Goal: Transaction & Acquisition: Obtain resource

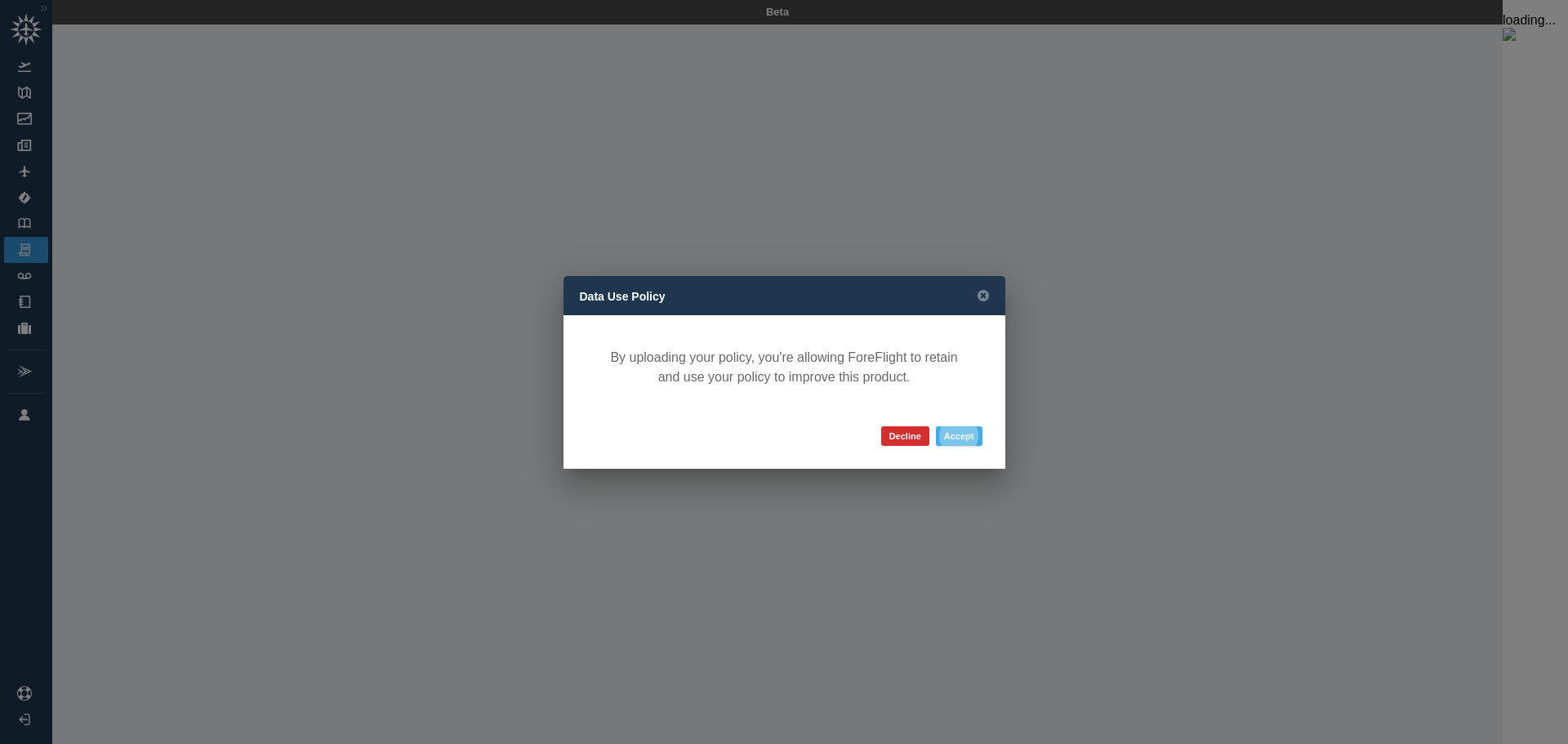
click at [958, 436] on button "Accept" at bounding box center [959, 436] width 46 height 20
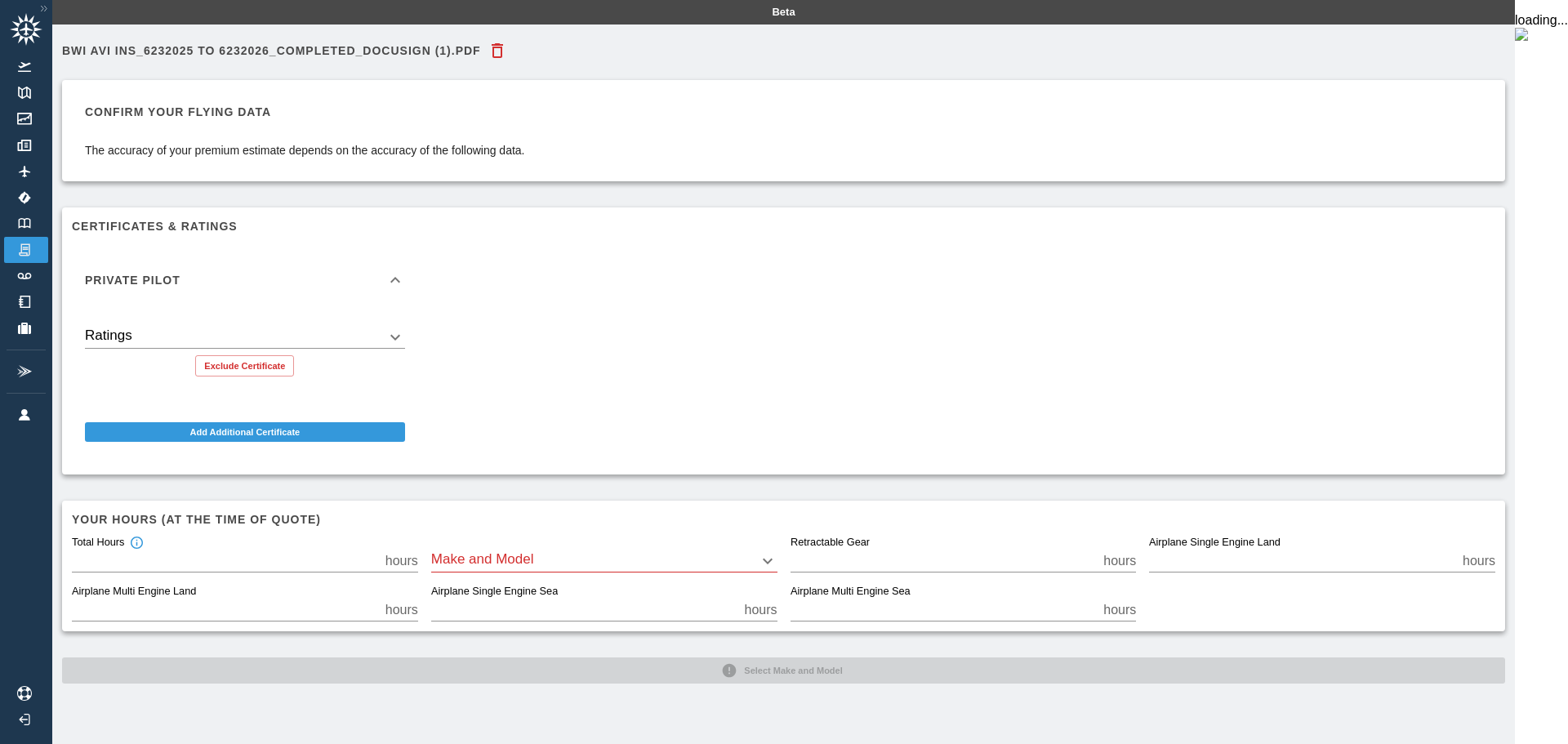
click at [407, 337] on body "Beta BWI Avi Ins_6232025 to 6232026_Completed_Docusign (1).pdf Confirm your fly…" at bounding box center [784, 372] width 1568 height 744
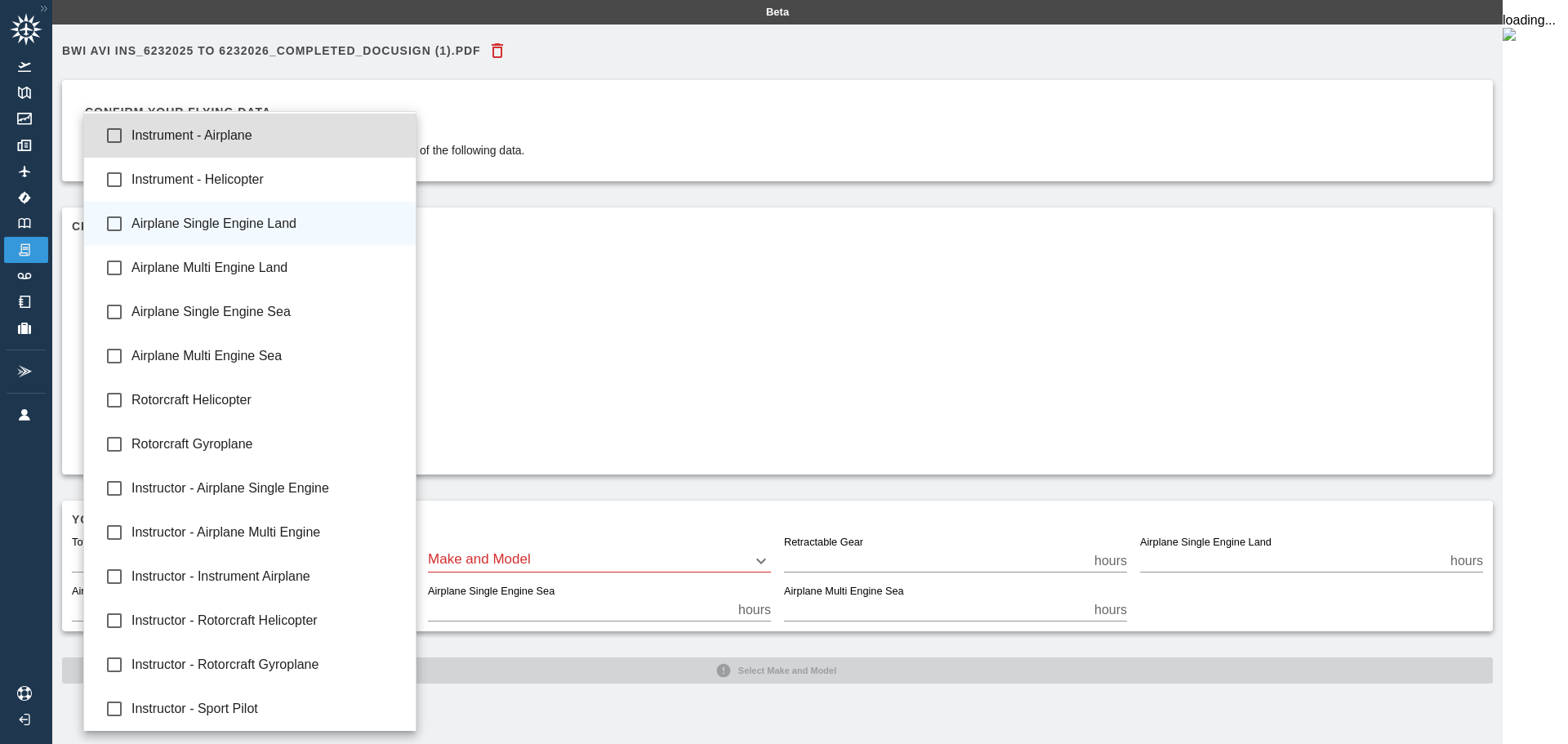
type input "**********"
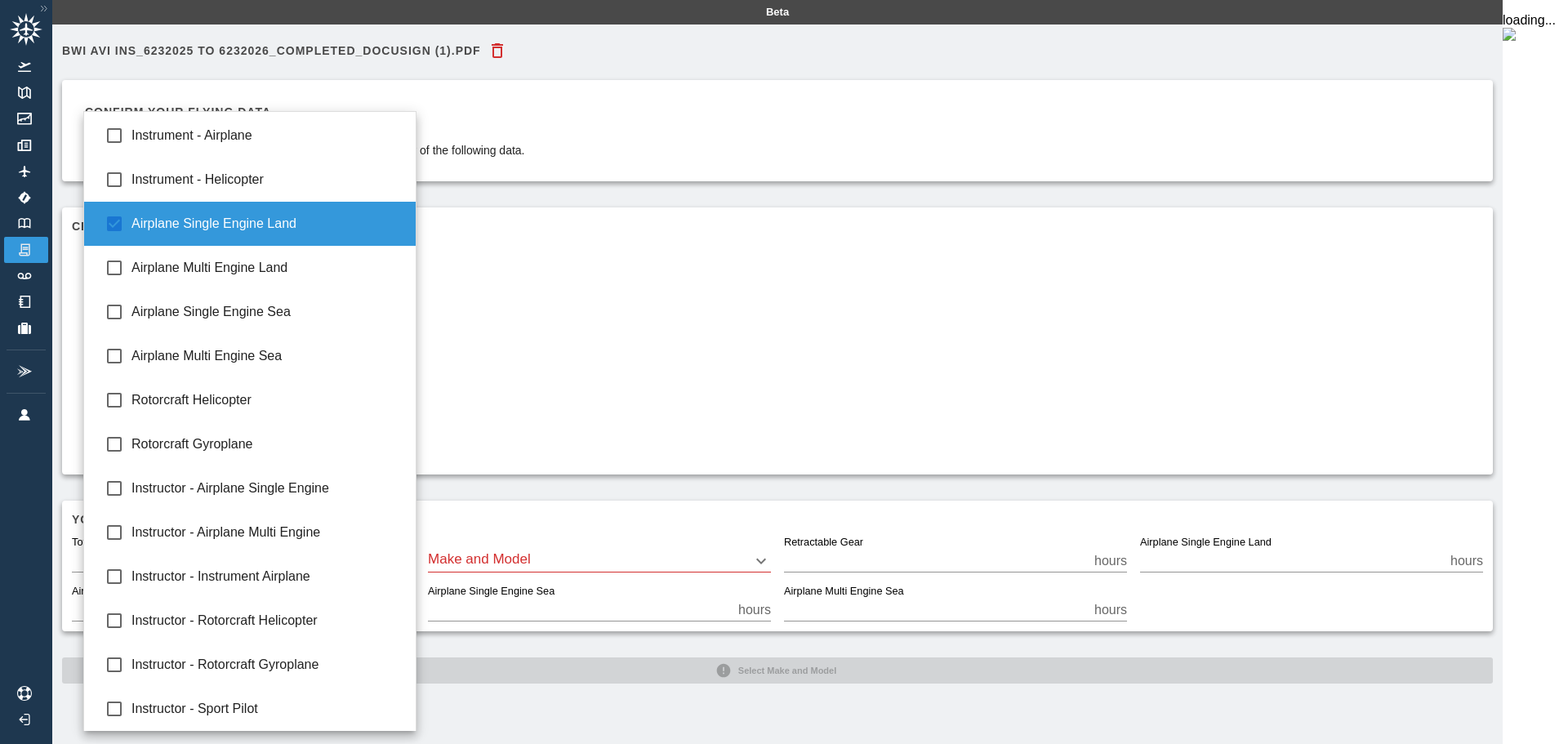
click at [582, 348] on div at bounding box center [784, 372] width 1568 height 744
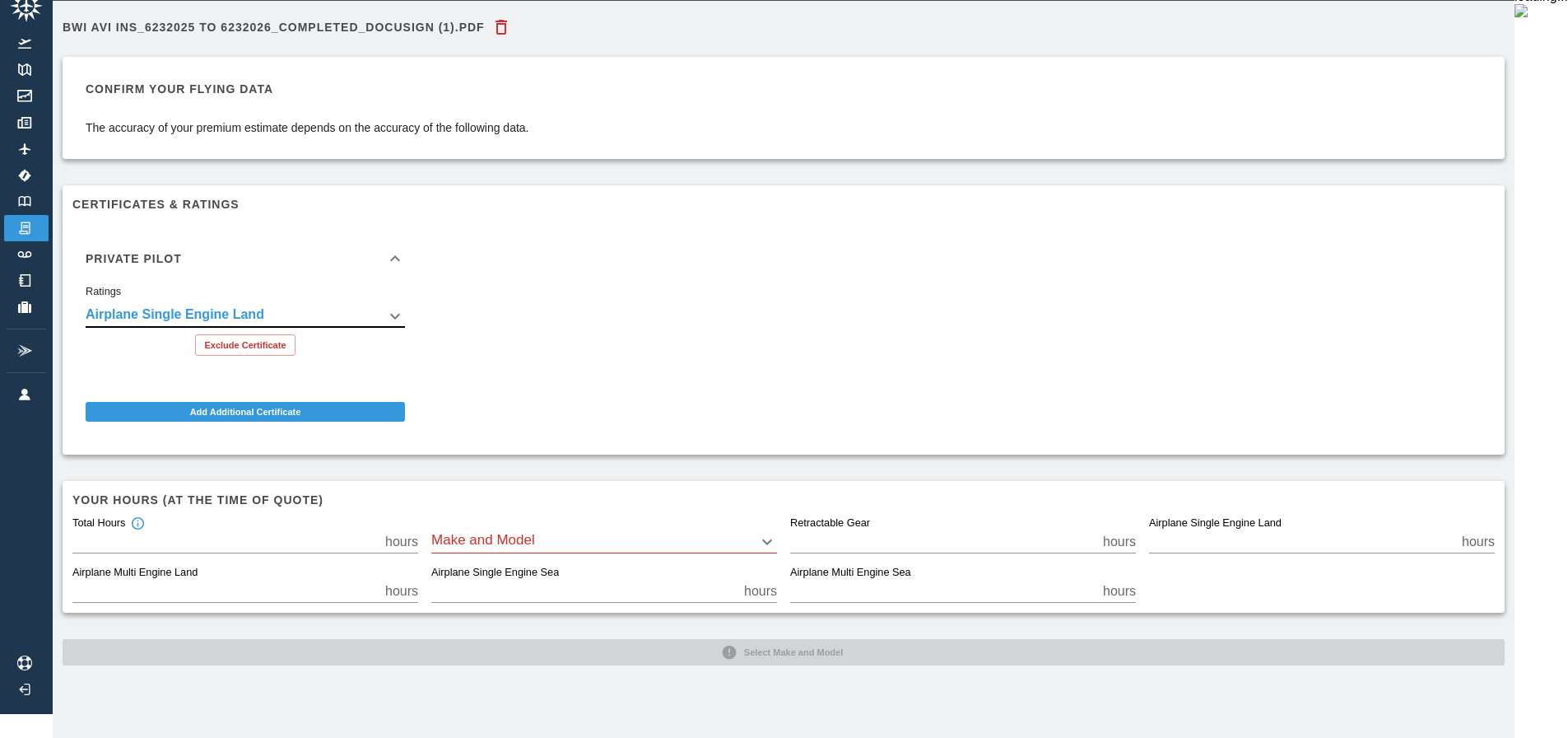
scroll to position [37, 0]
click at [799, 529] on body "**********" at bounding box center [784, 344] width 1568 height 738
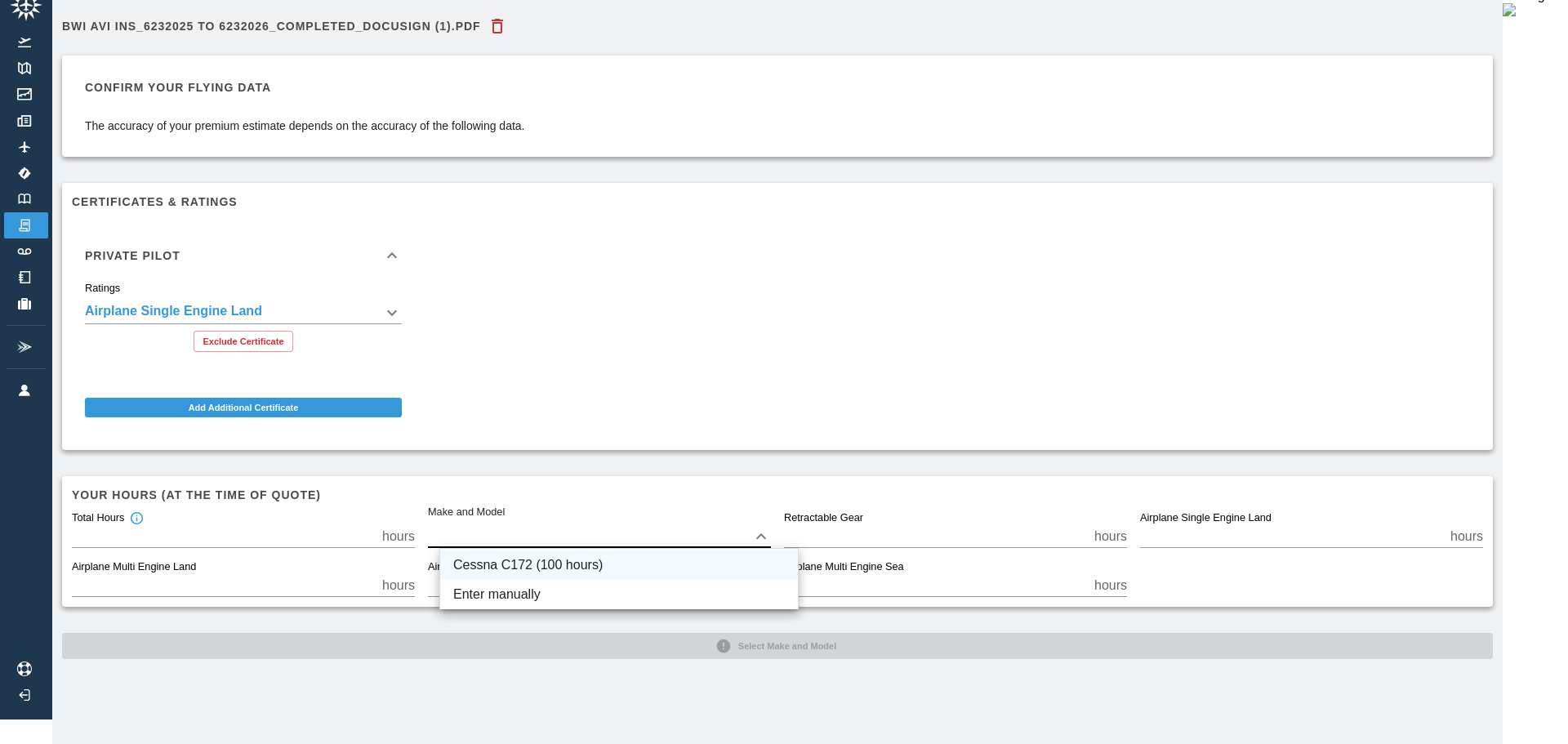
click at [518, 567] on li "Cessna C172 (100 hours)" at bounding box center [619, 565] width 358 height 29
type input "****"
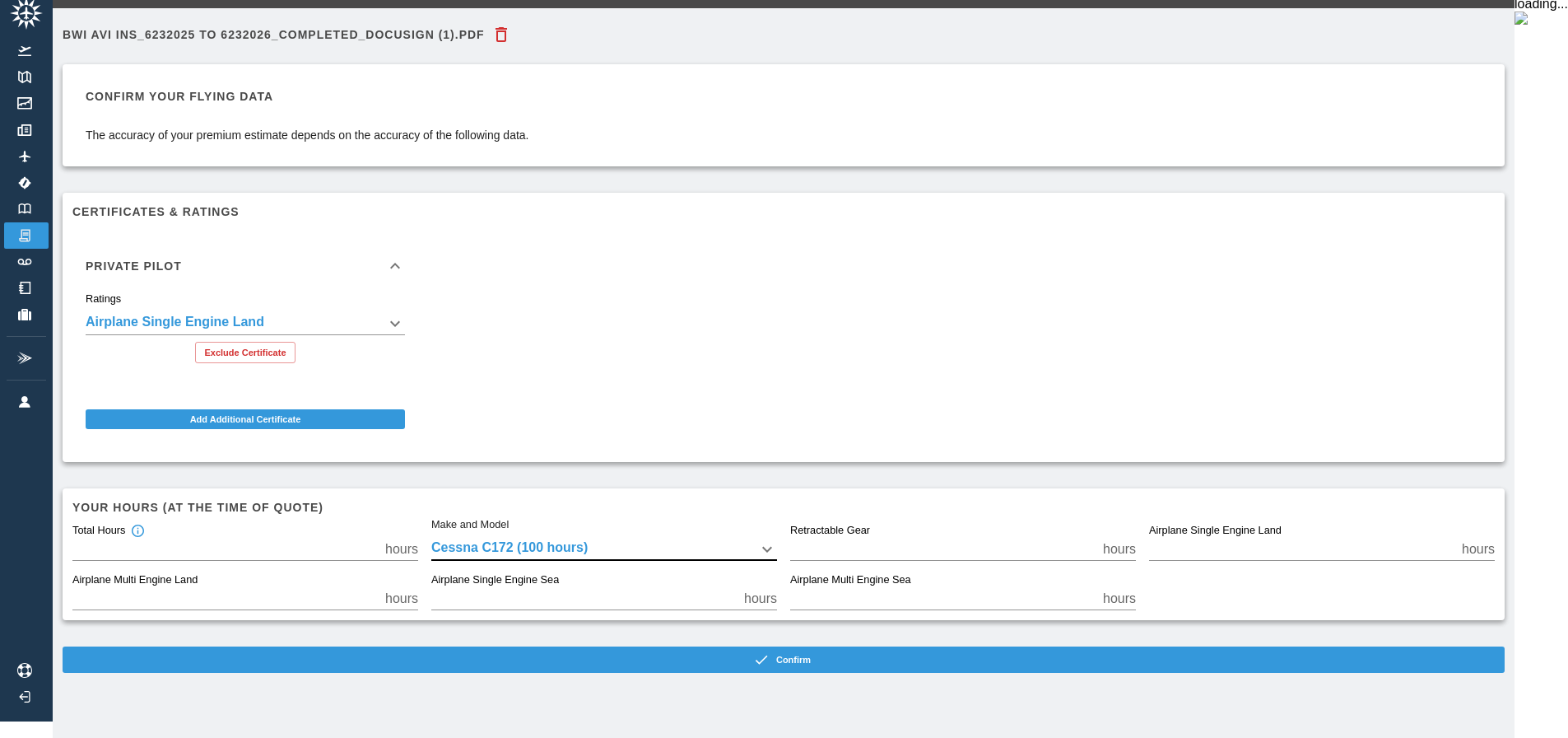
scroll to position [0, 0]
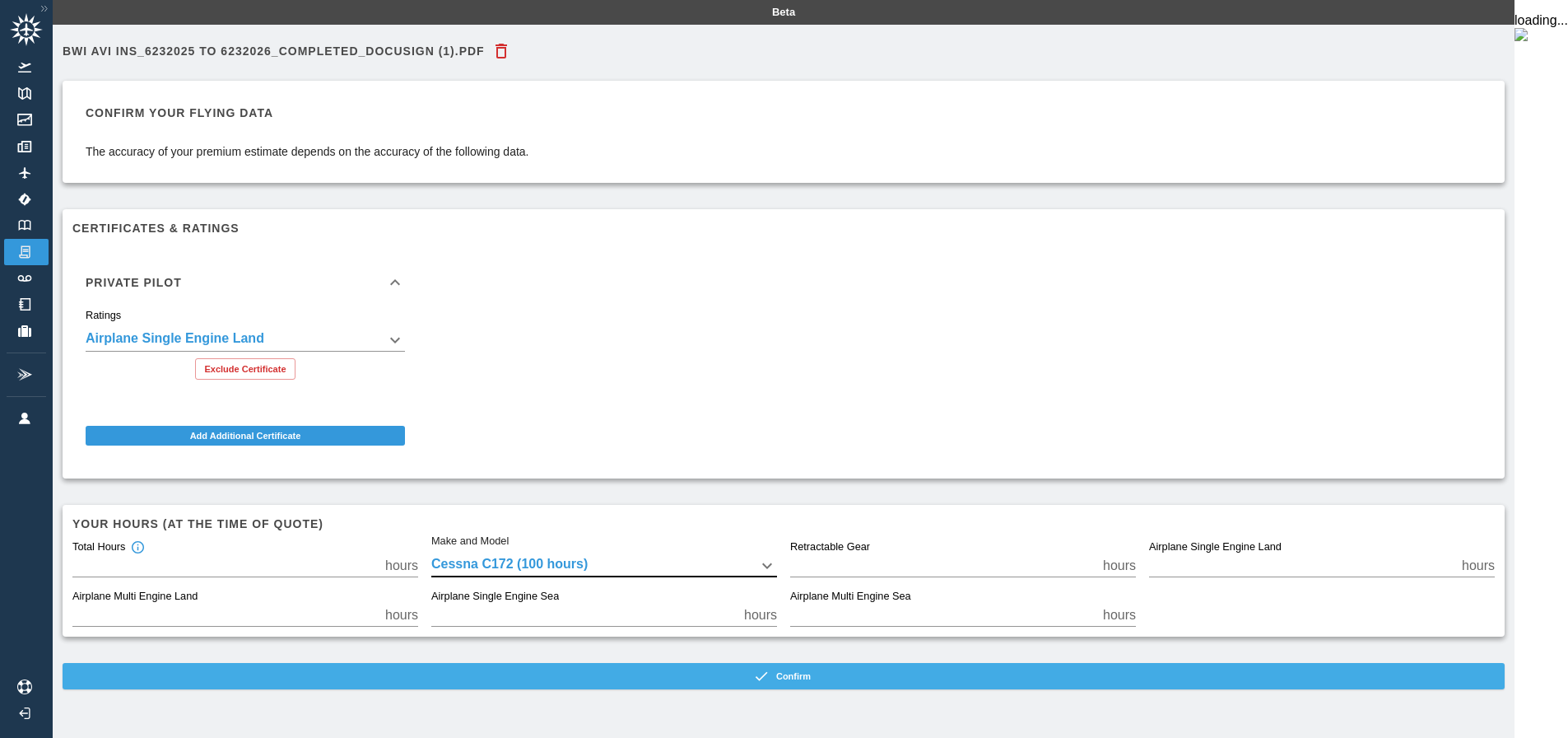
click at [825, 677] on button "Confirm" at bounding box center [784, 676] width 1443 height 27
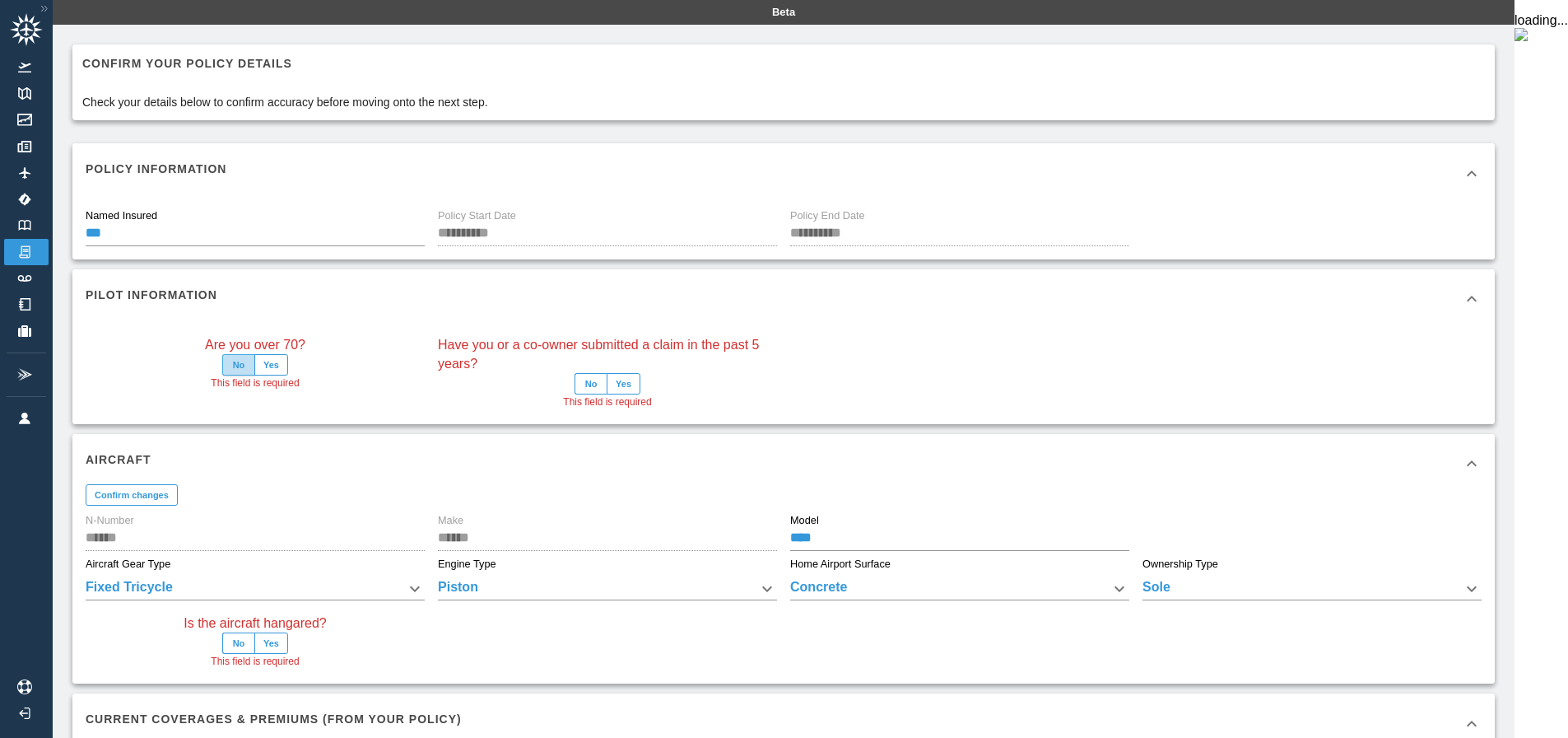
click at [243, 365] on button "No" at bounding box center [238, 365] width 33 height 22
click at [608, 384] on button "No" at bounding box center [590, 384] width 33 height 22
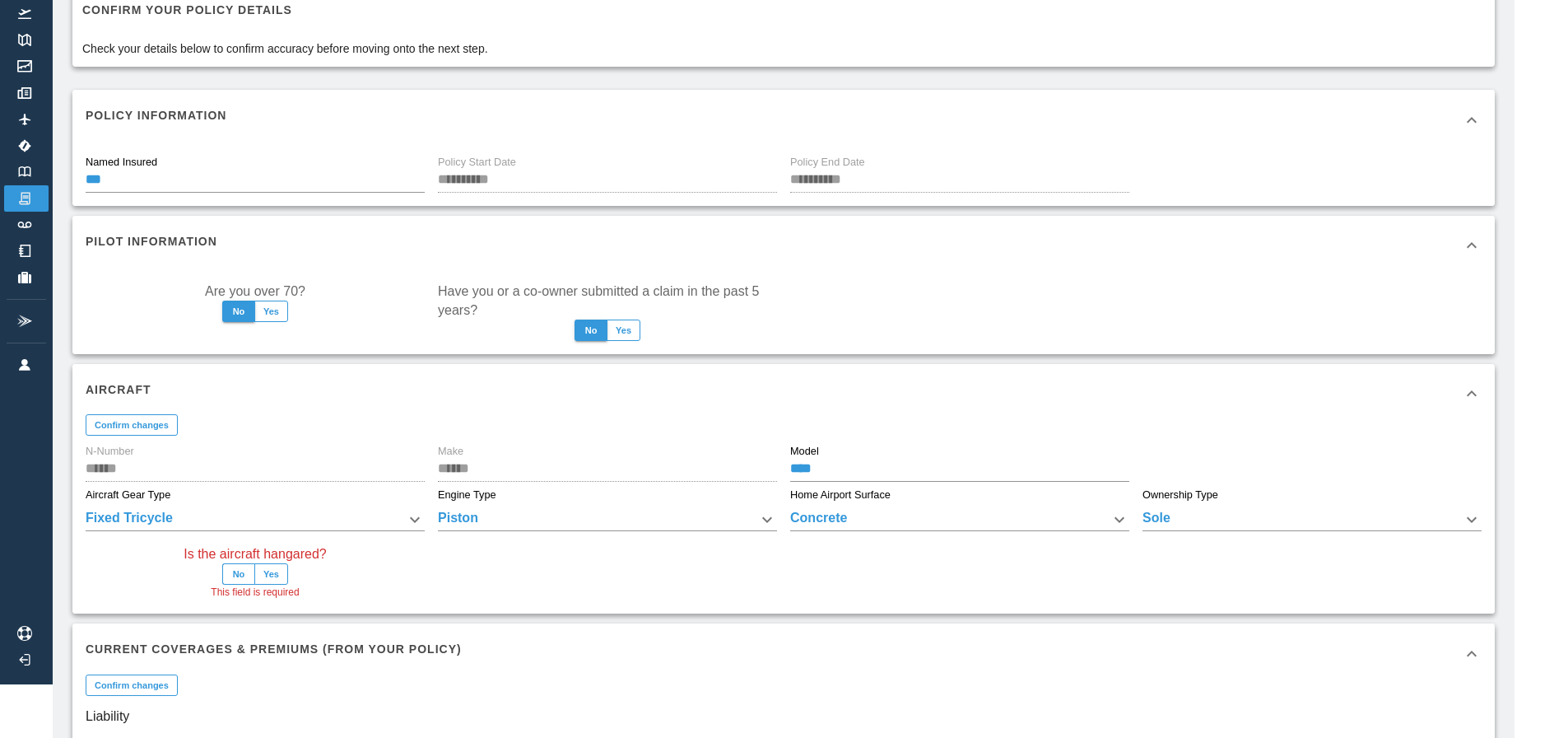
scroll to position [82, 0]
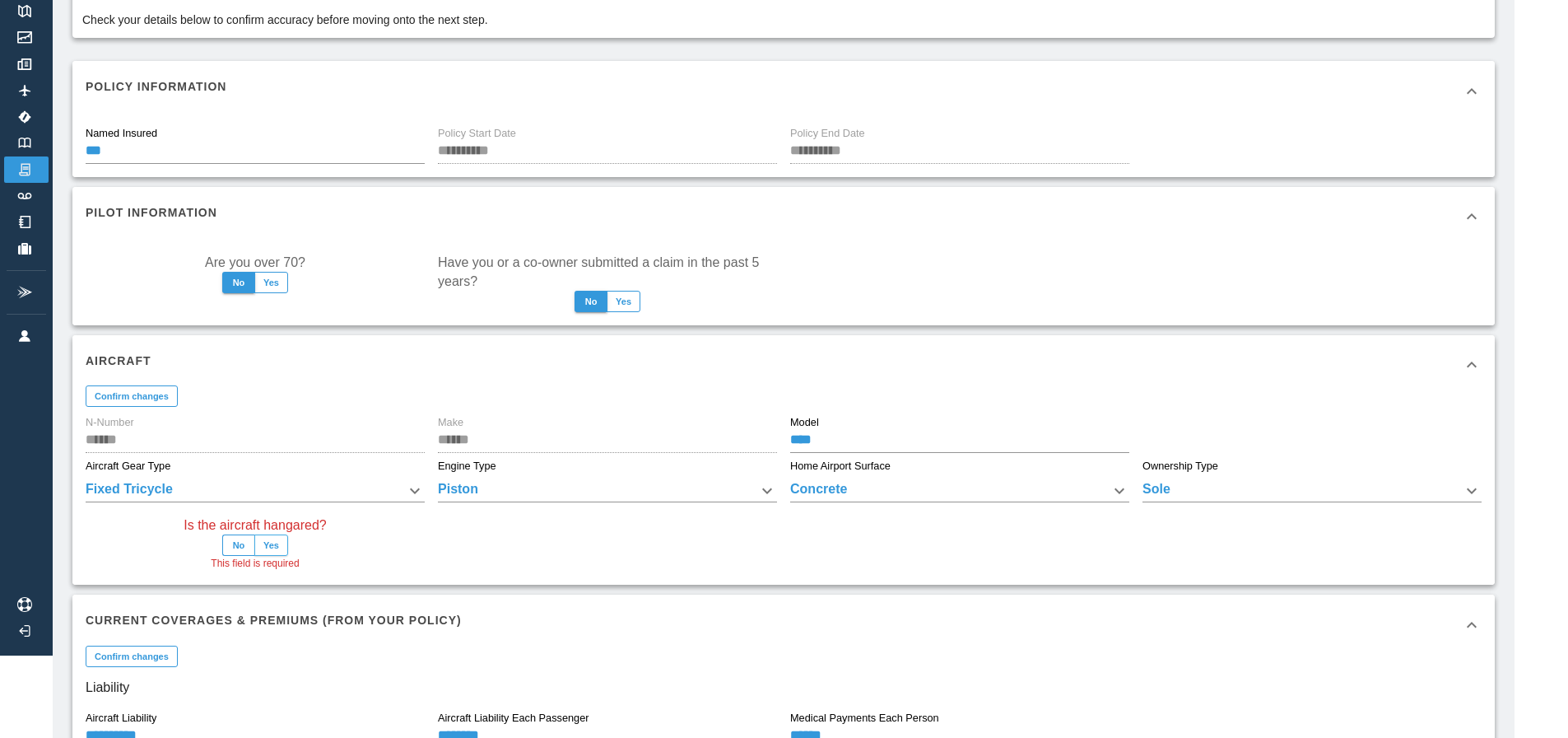
click at [283, 546] on button "Yes" at bounding box center [271, 546] width 33 height 22
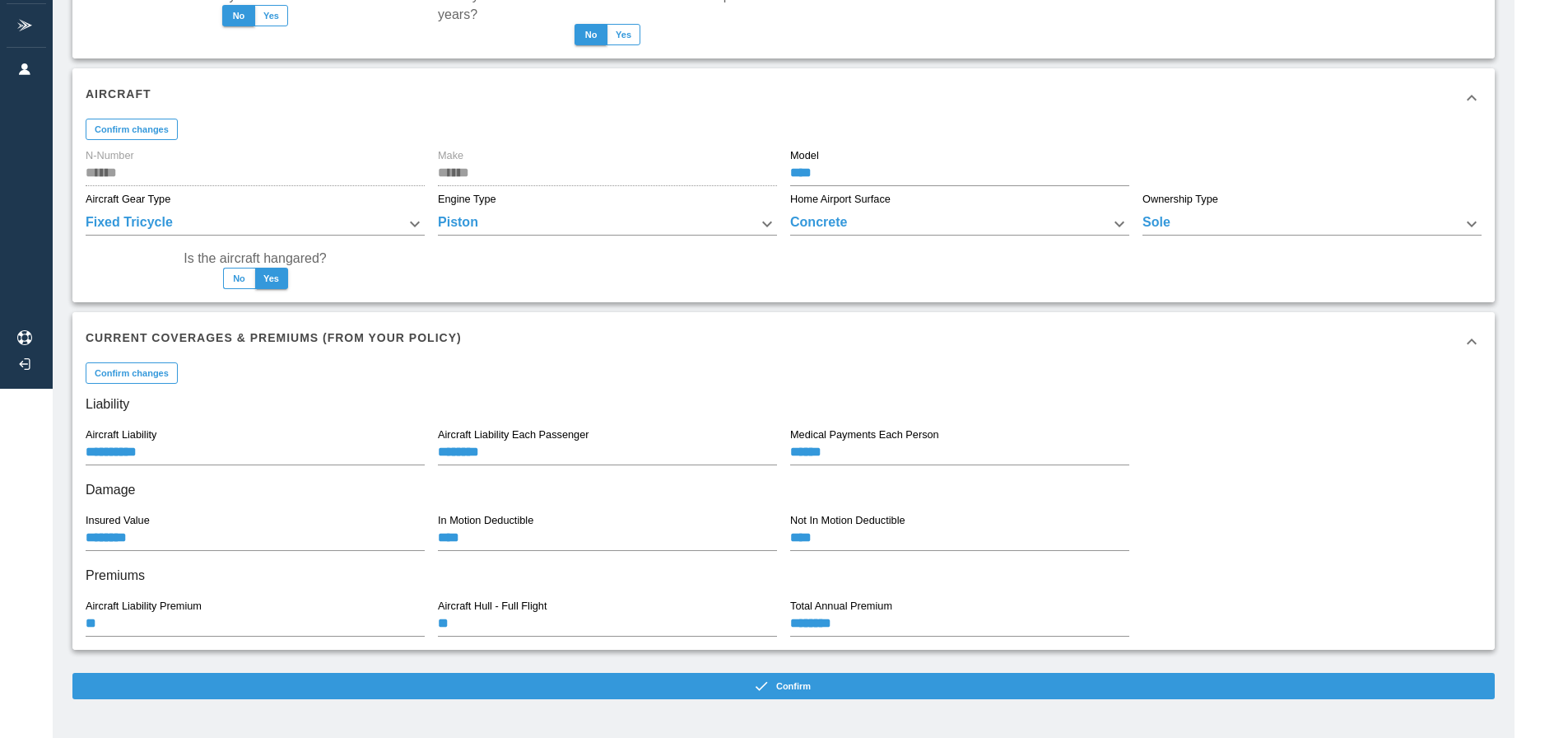
scroll to position [355, 0]
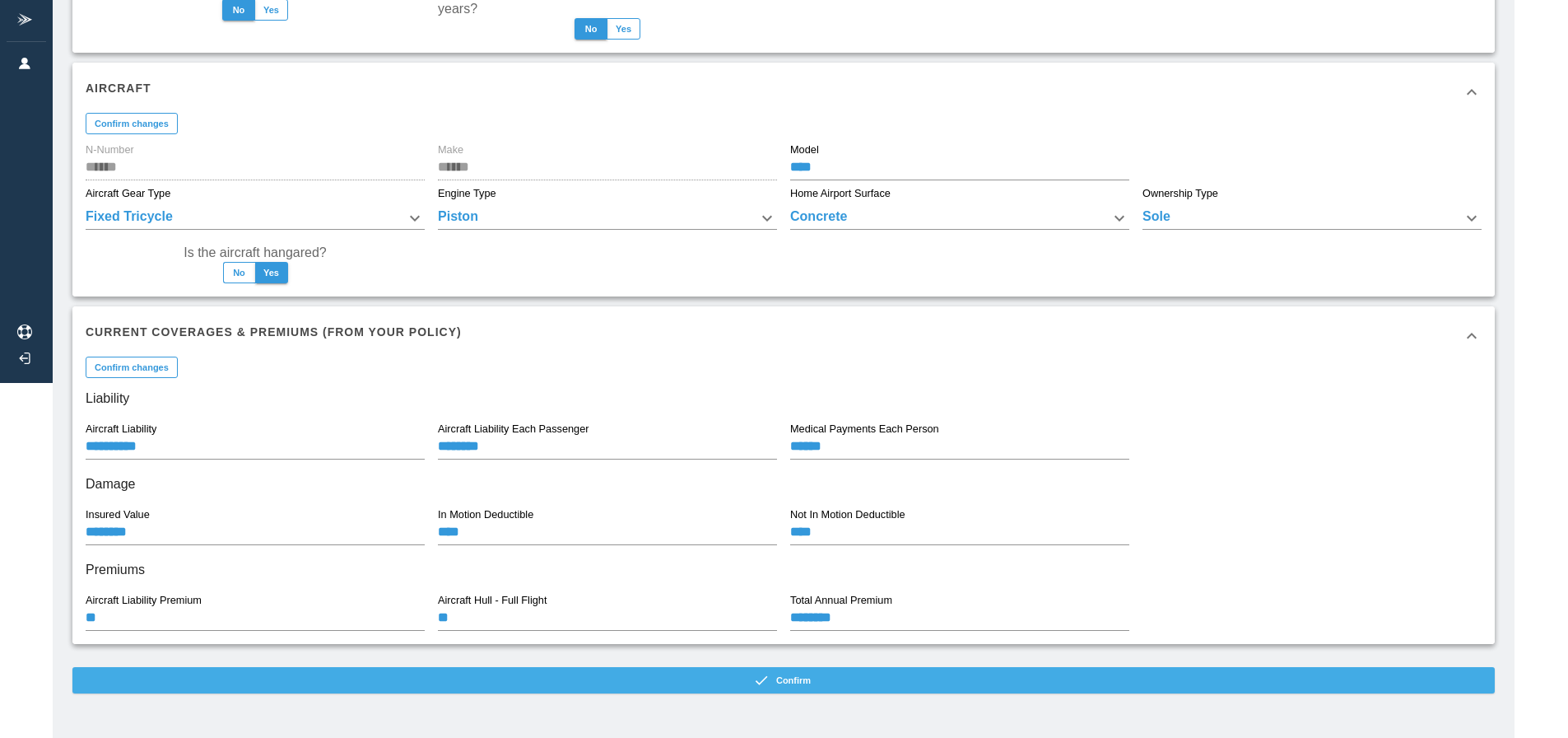
click at [829, 679] on button "Confirm" at bounding box center [784, 680] width 1422 height 27
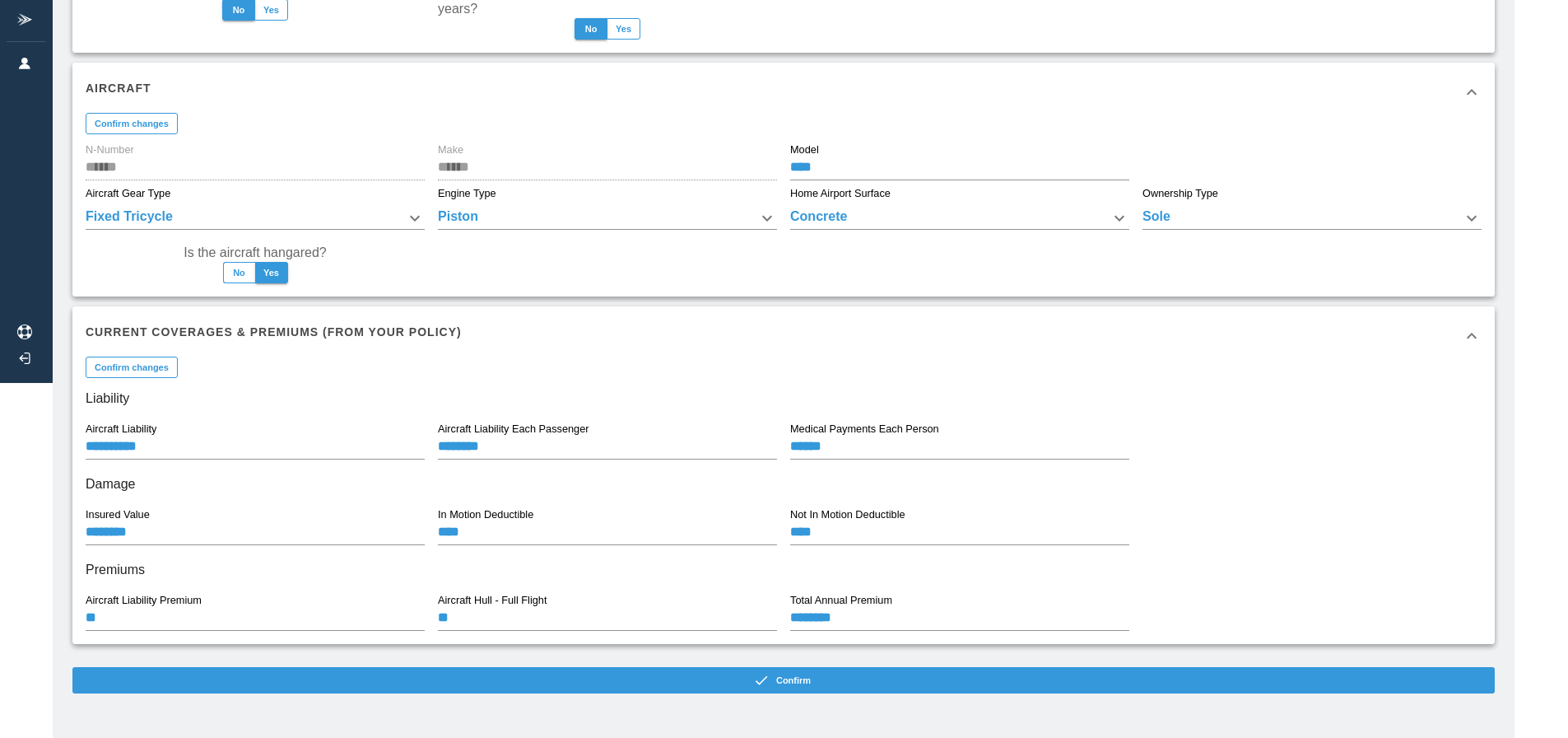
scroll to position [37, 0]
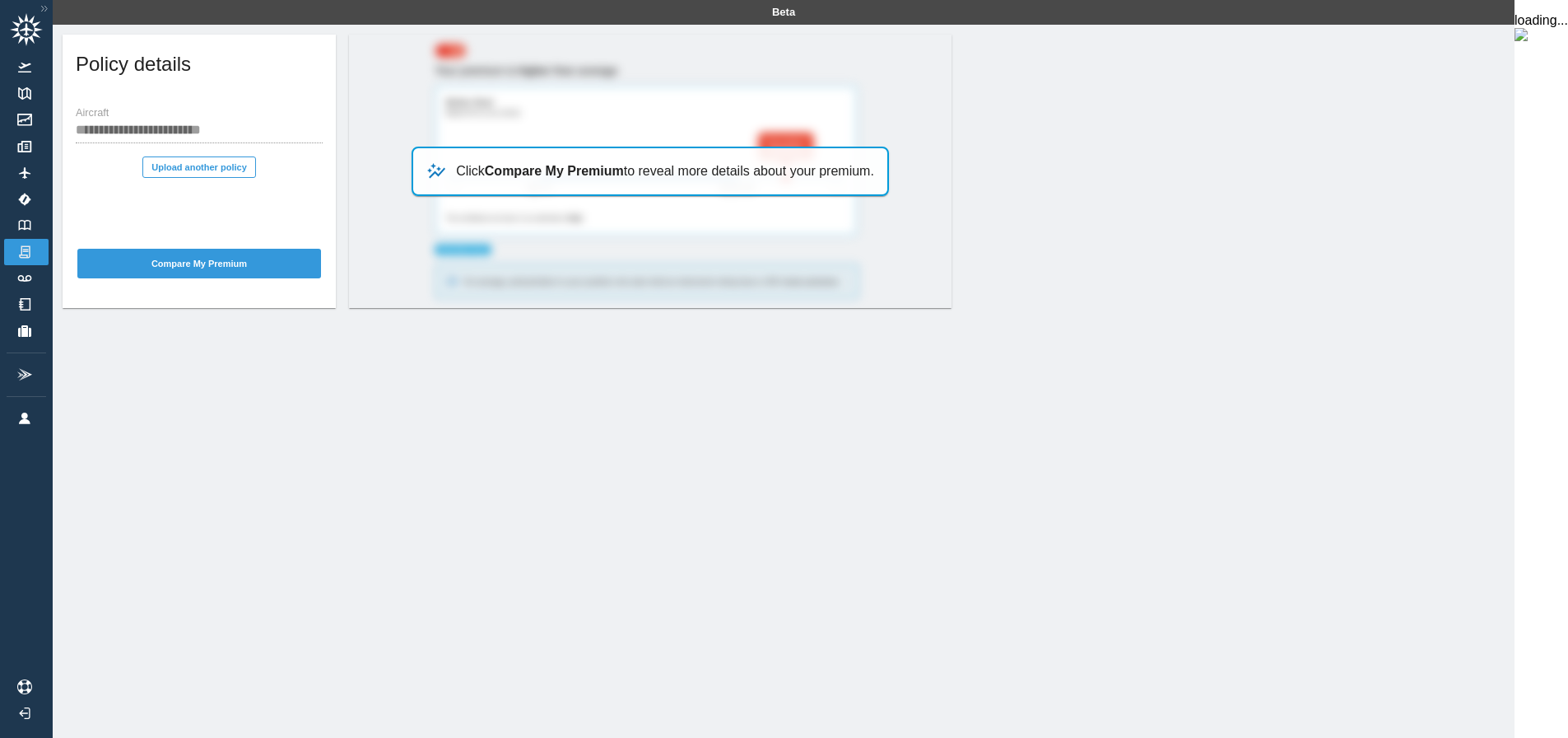
click at [105, 65] on h5 "Policy details" at bounding box center [134, 64] width 115 height 27
click at [224, 264] on button "Compare My Premium" at bounding box center [199, 263] width 243 height 29
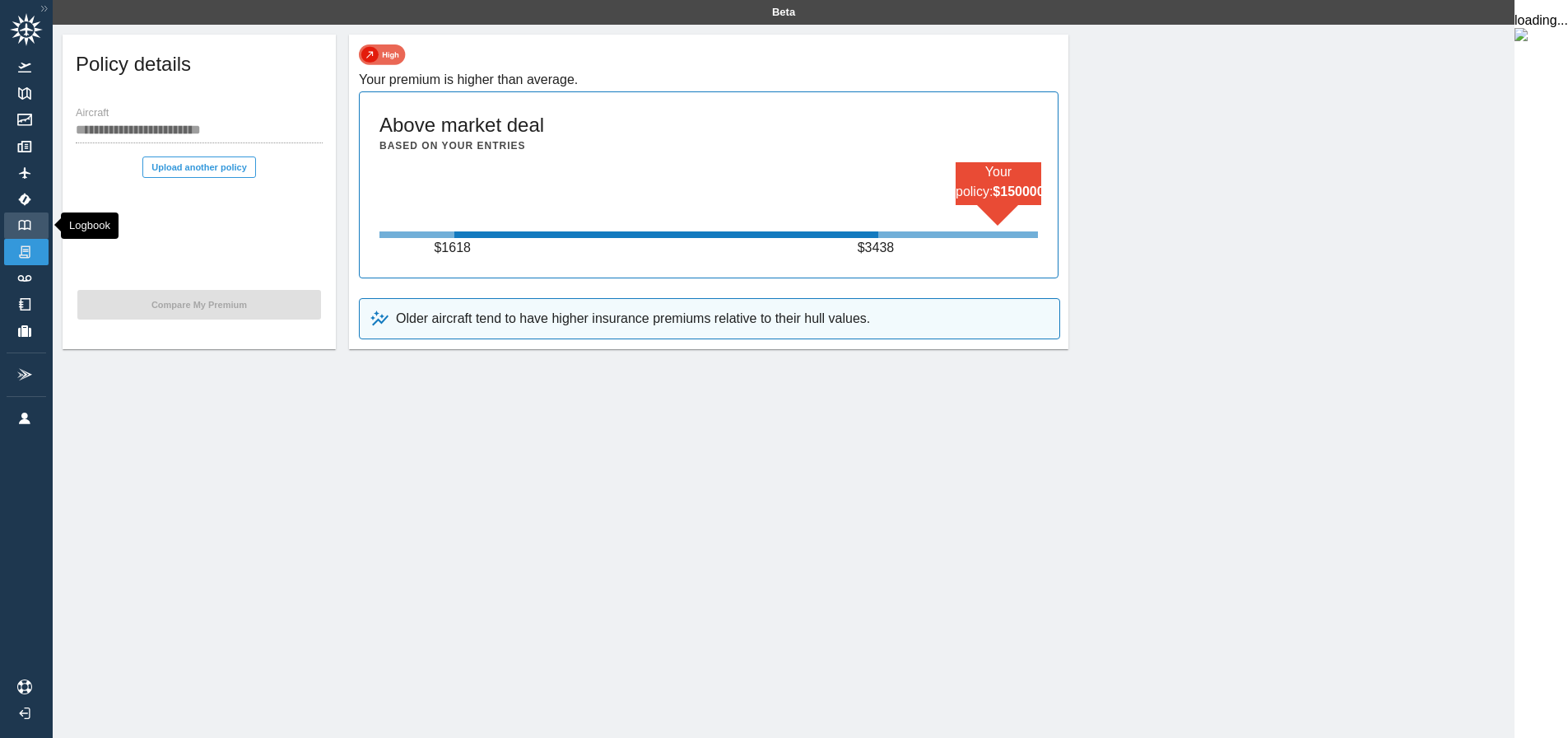
click at [34, 228] on link "Logbook" at bounding box center [26, 226] width 44 height 27
